Goal: Task Accomplishment & Management: Use online tool/utility

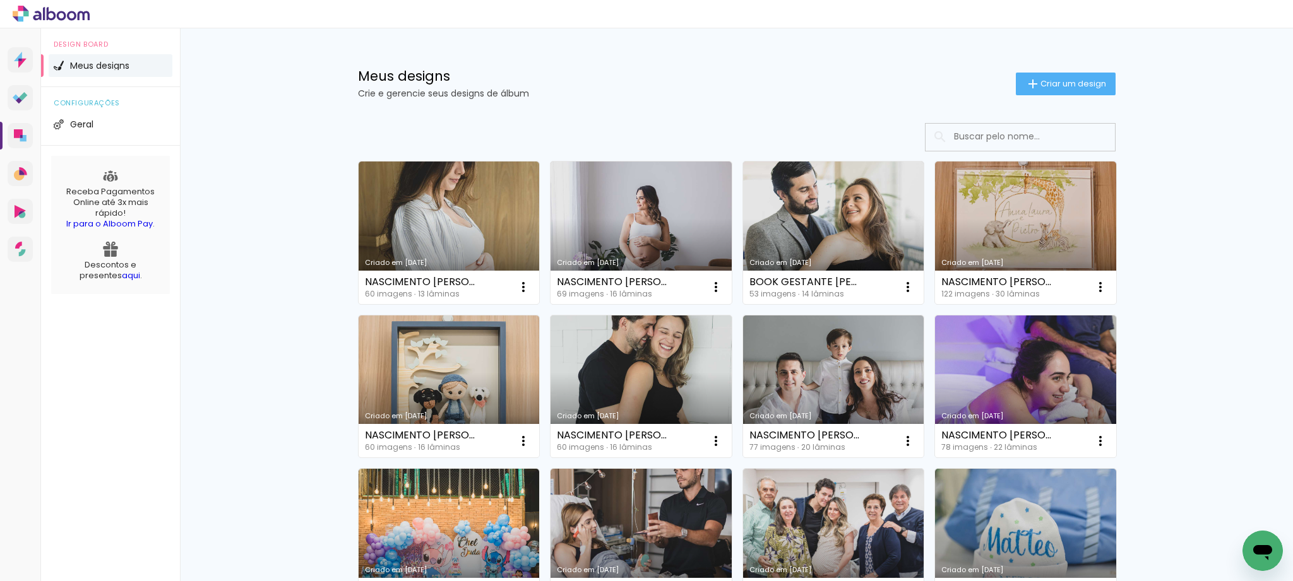
click at [1031, 224] on link "Criado em [DATE]" at bounding box center [1025, 233] width 181 height 143
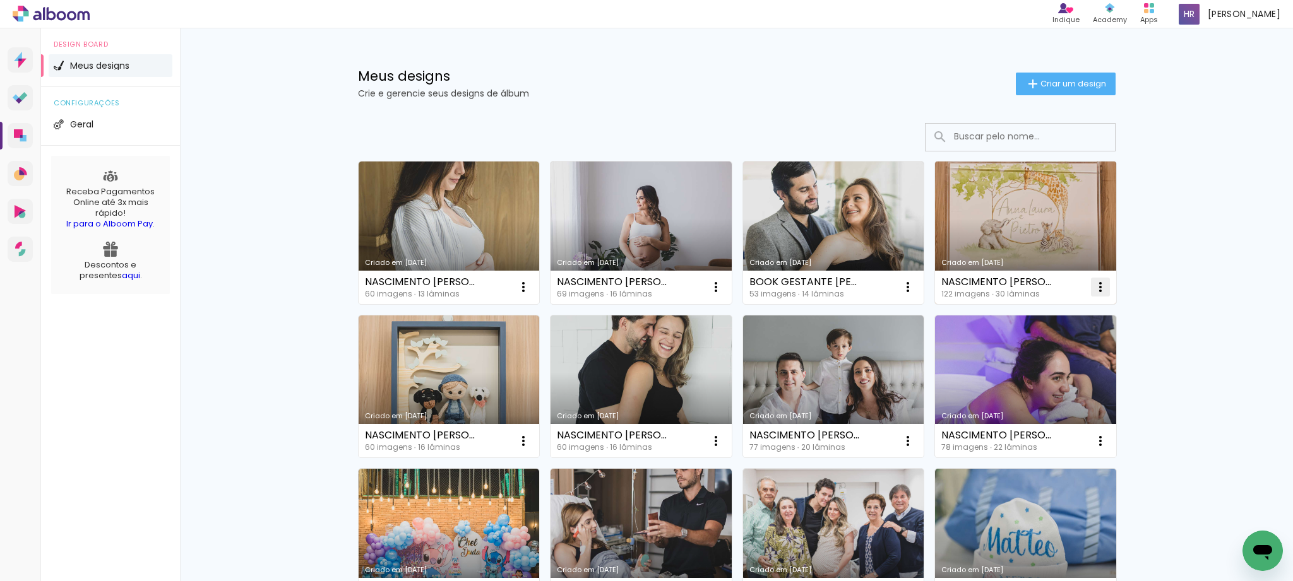
click at [1104, 289] on iron-icon at bounding box center [1100, 287] width 15 height 15
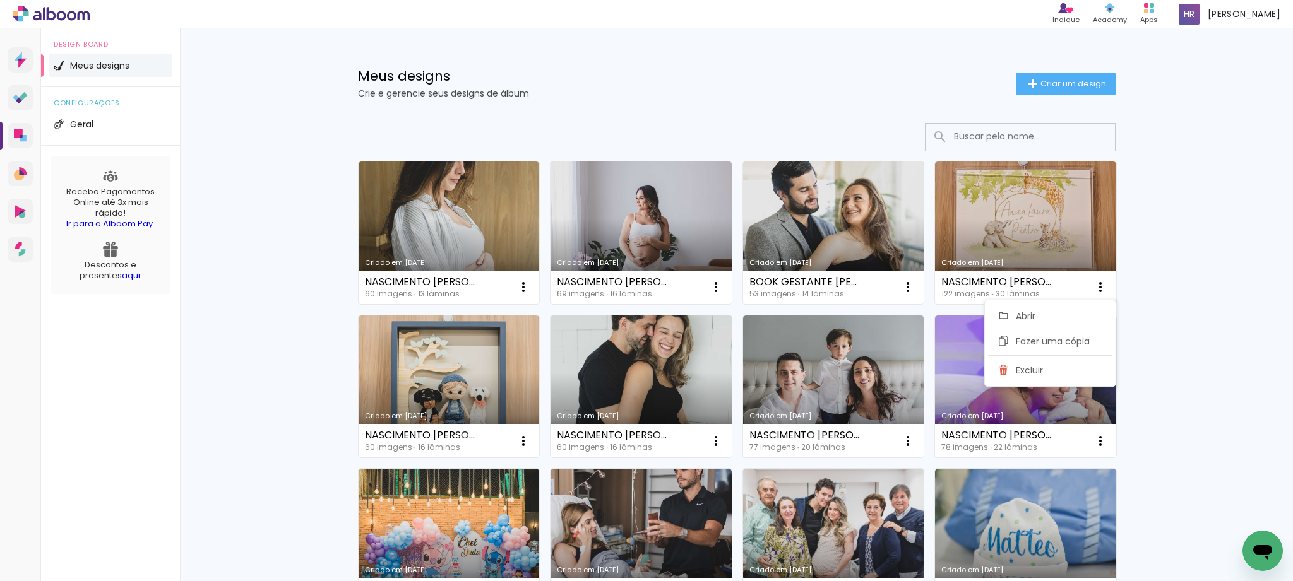
click at [1000, 145] on input at bounding box center [1038, 137] width 180 height 26
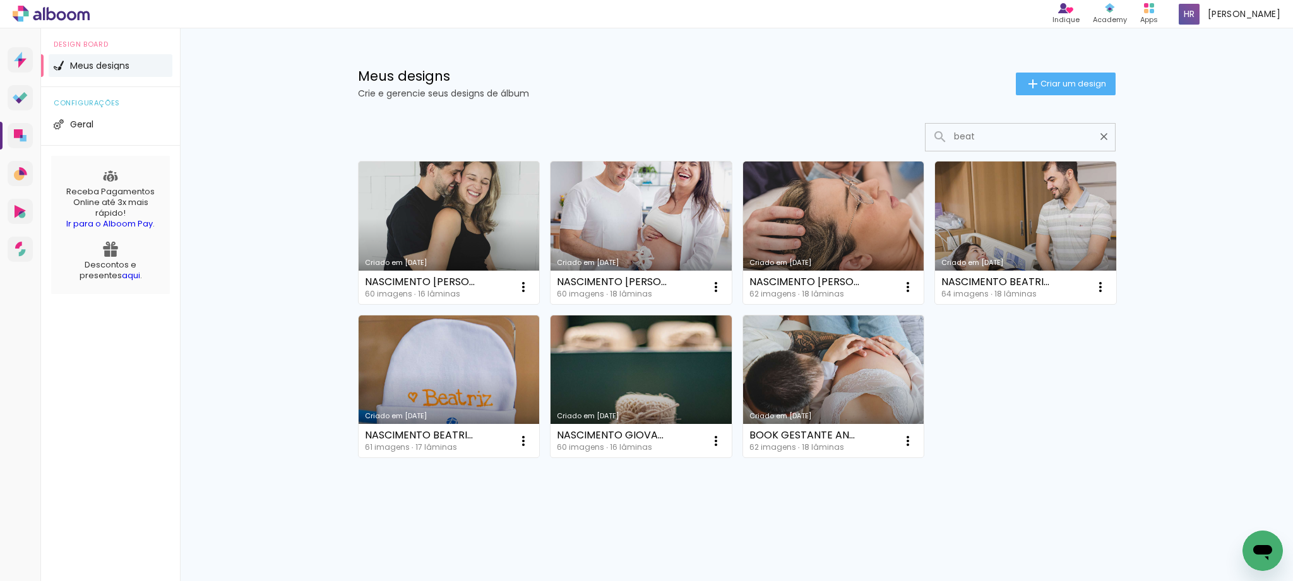
type input "beatr"
click at [428, 259] on div "Criado em 01/08/25" at bounding box center [449, 262] width 169 height 7
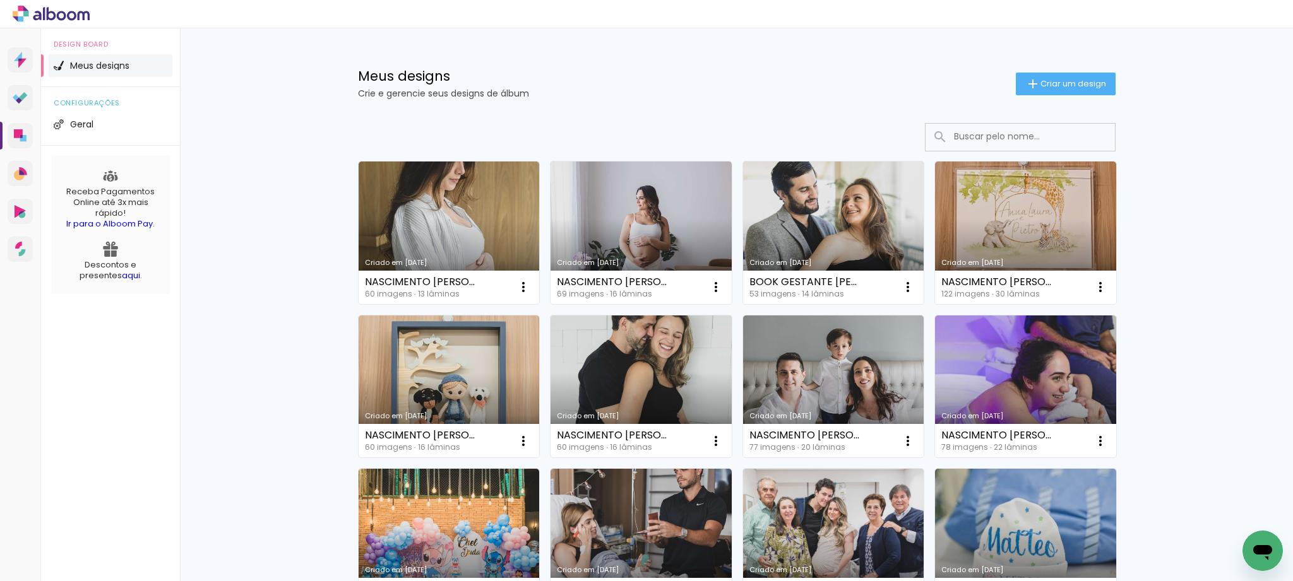
click at [972, 139] on input at bounding box center [1038, 137] width 180 height 26
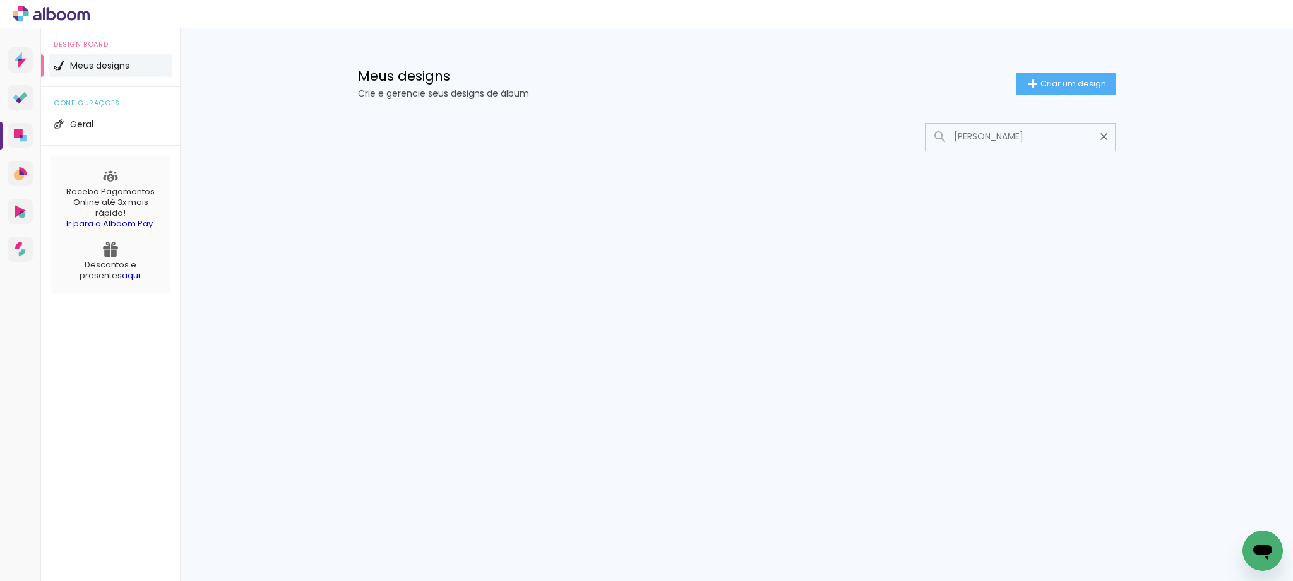
type input "isadora borges"
type paper-input "isadora borges"
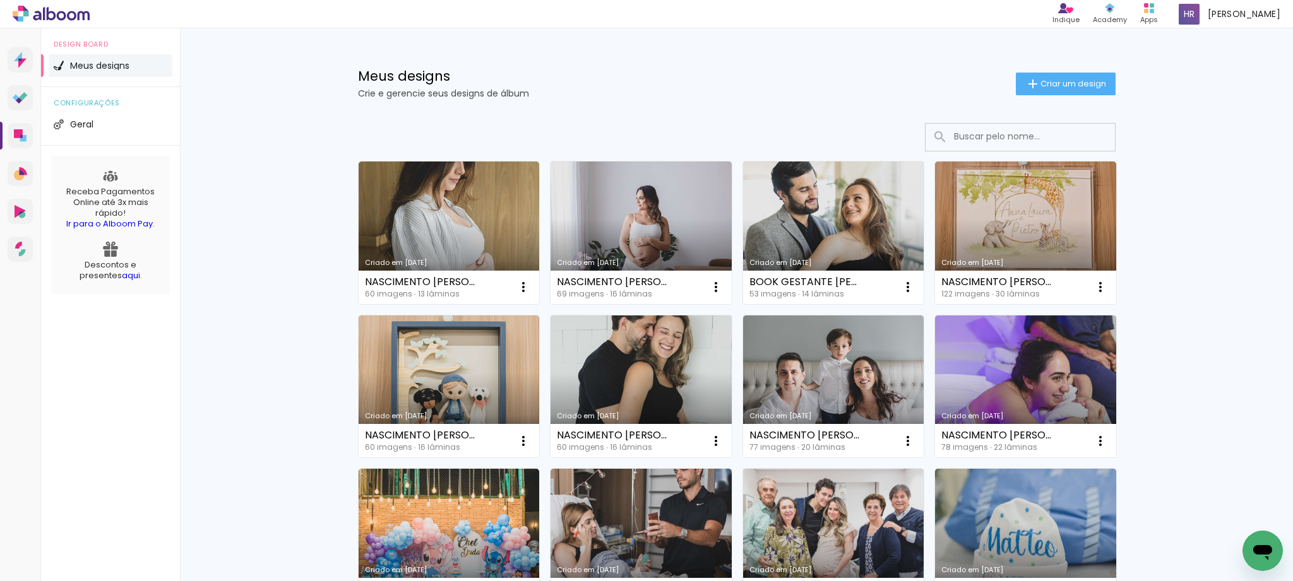
click at [665, 215] on link "Criado em [DATE]" at bounding box center [641, 233] width 181 height 143
click at [992, 143] on input at bounding box center [1038, 137] width 180 height 26
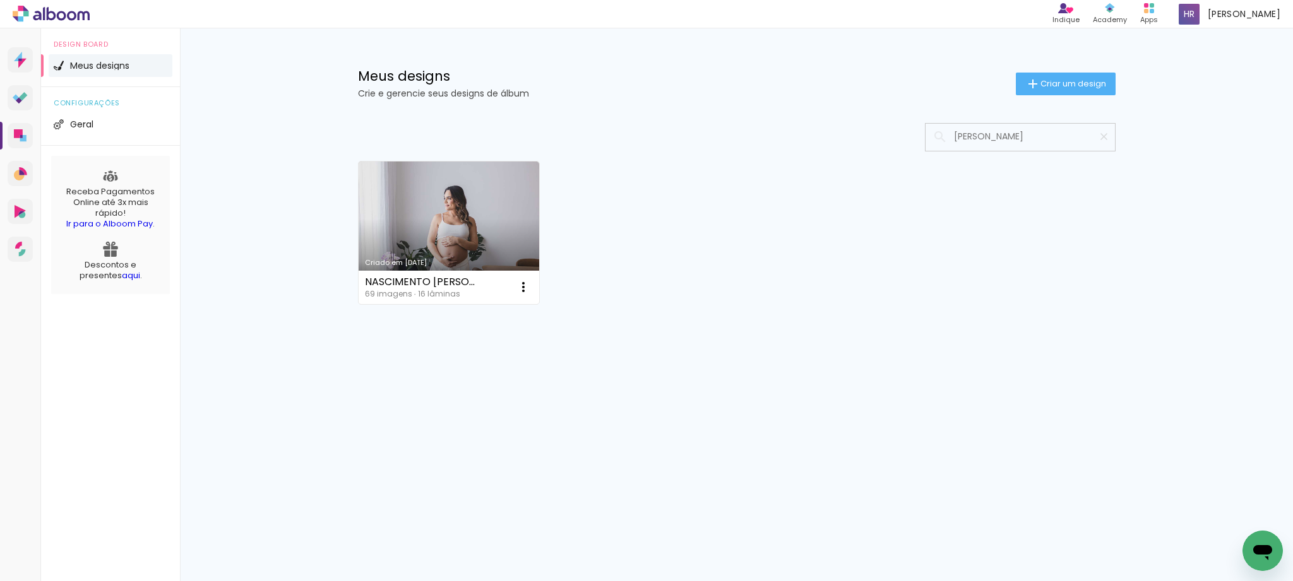
type input "[PERSON_NAME]"
type paper-input "[PERSON_NAME]"
click at [501, 227] on link "Criado em [DATE]" at bounding box center [449, 233] width 181 height 143
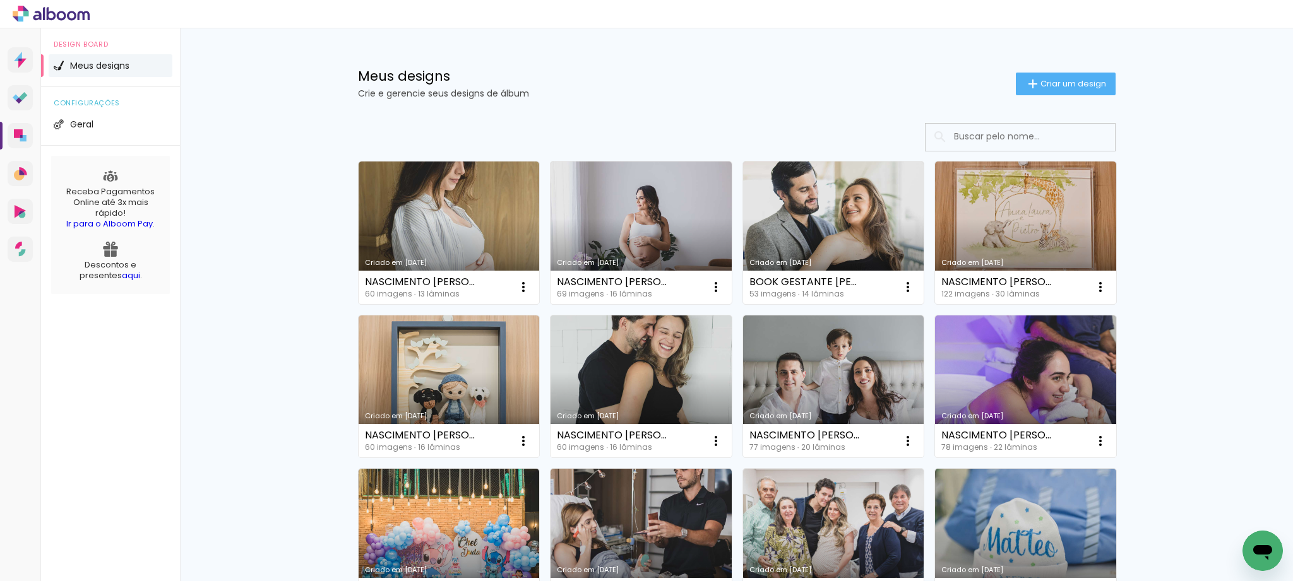
click at [478, 218] on link "Criado em [DATE]" at bounding box center [449, 233] width 181 height 143
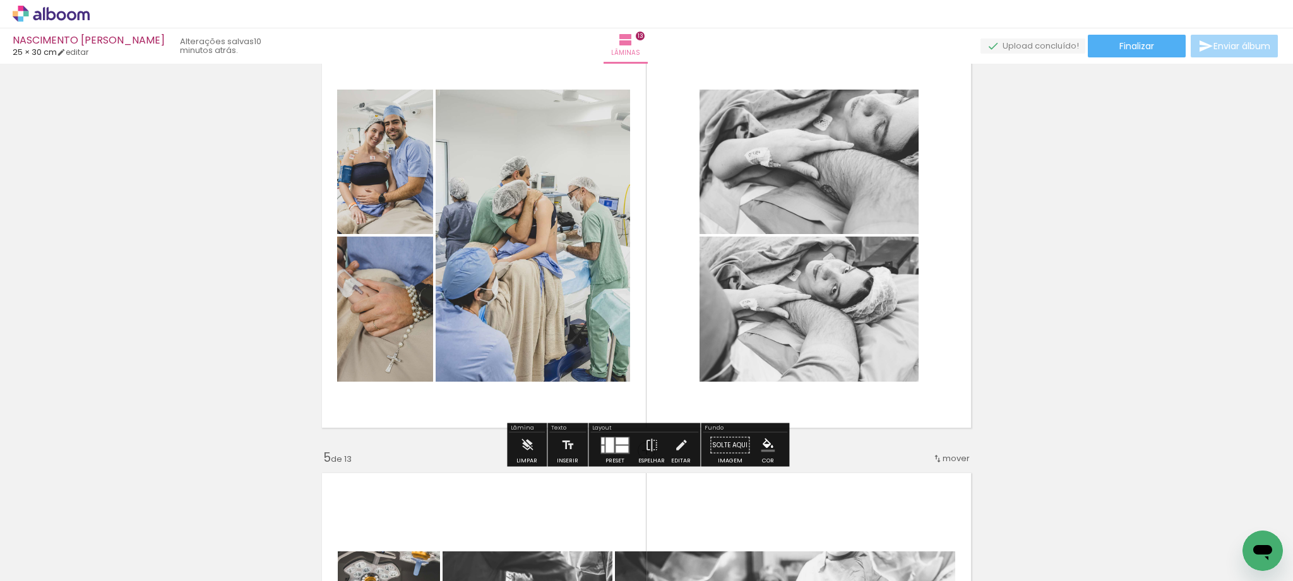
scroll to position [1068, 0]
